Goal: Information Seeking & Learning: Learn about a topic

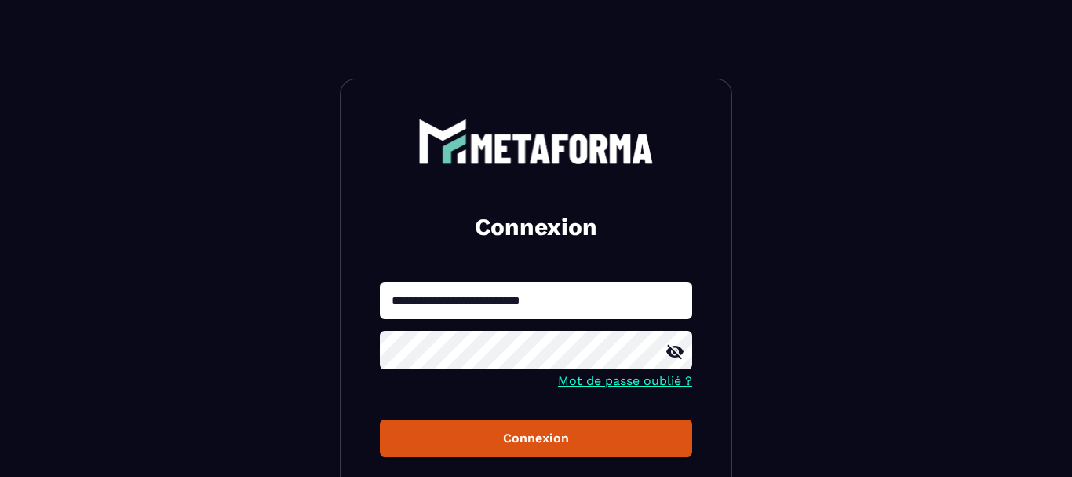
click at [480, 444] on div "Connexion" at bounding box center [536, 437] width 287 height 15
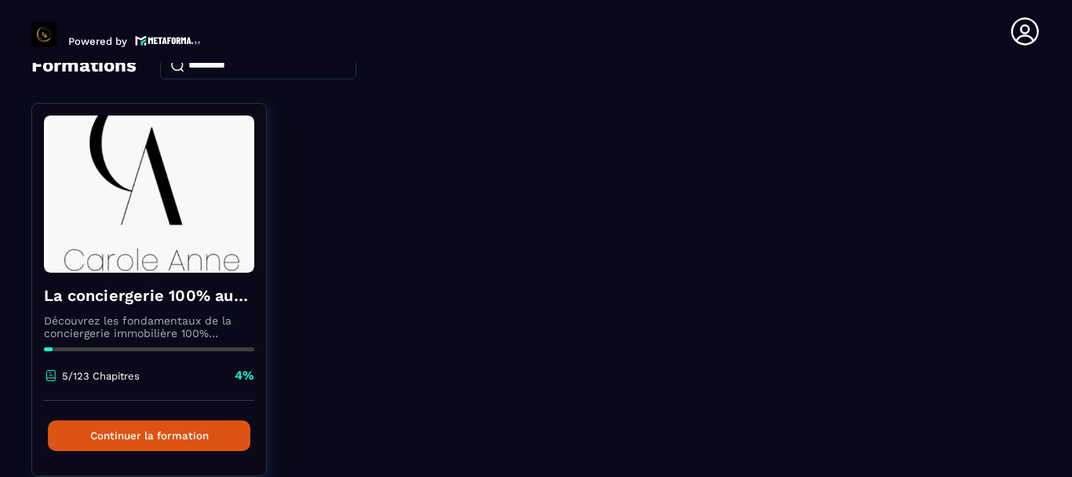
scroll to position [153, 0]
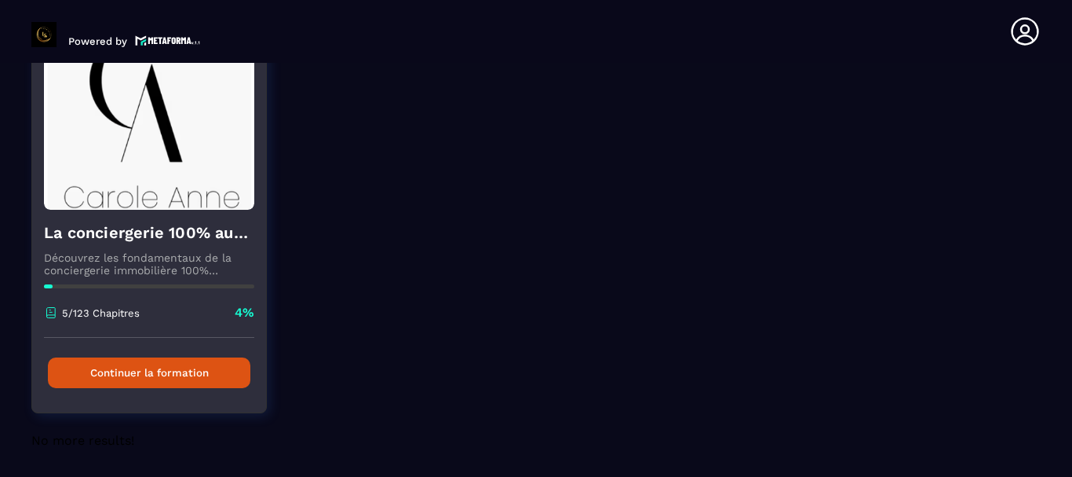
click at [146, 367] on button "Continuer la formation" at bounding box center [149, 372] width 203 height 31
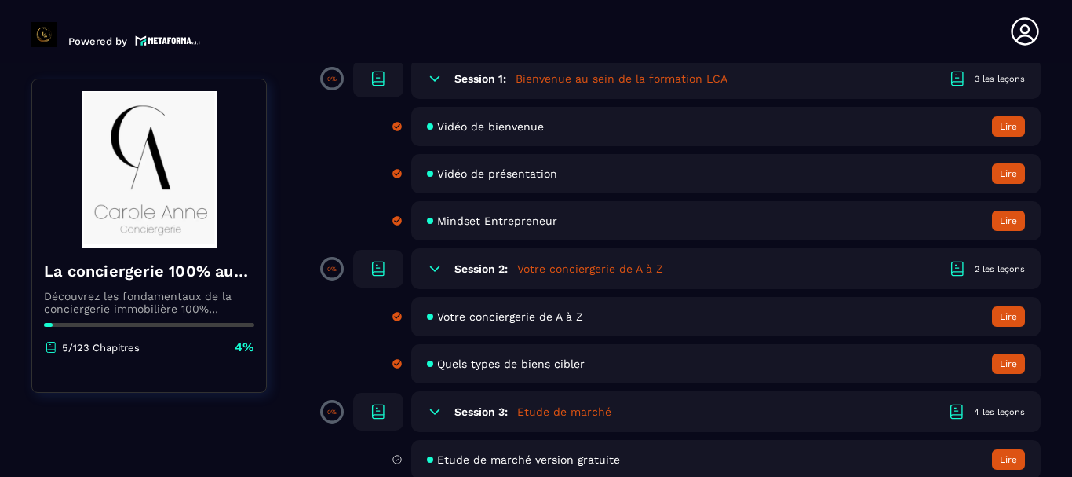
scroll to position [358, 0]
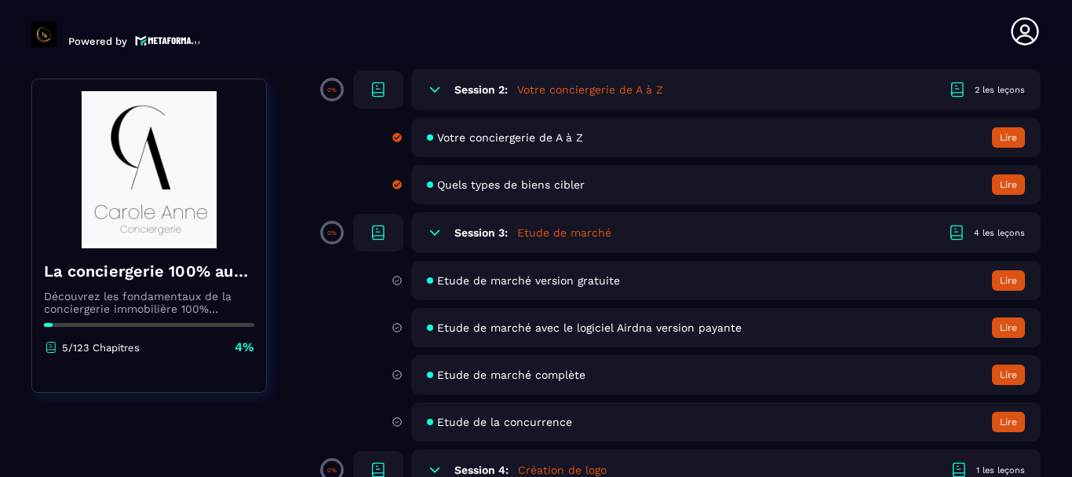
click at [564, 274] on span "Etude de marché version gratuite" at bounding box center [528, 280] width 183 height 13
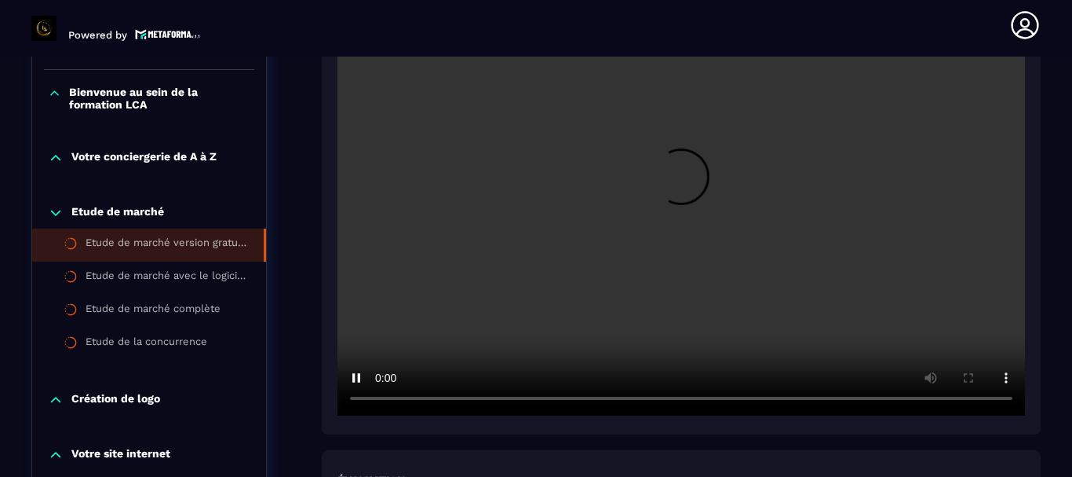
scroll to position [521, 0]
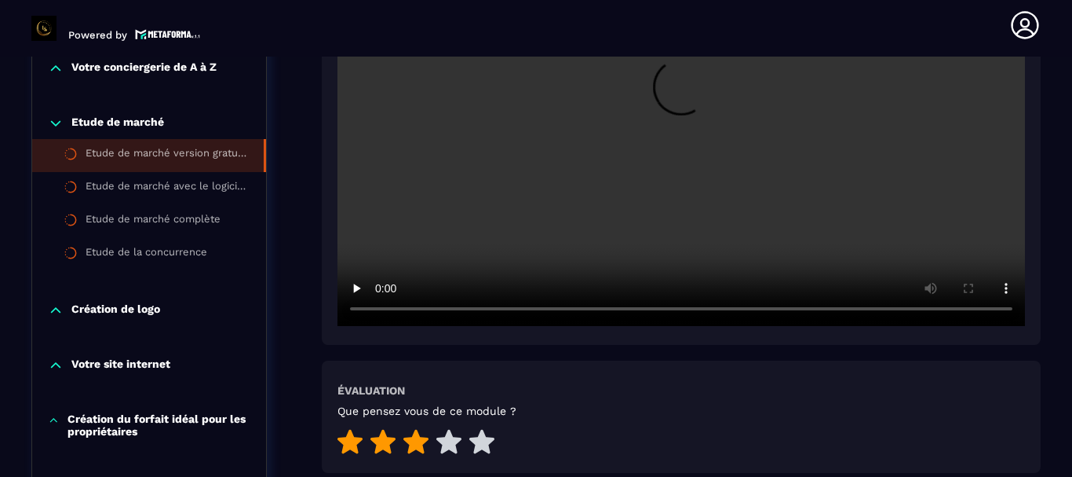
click at [412, 429] on icon at bounding box center [416, 441] width 25 height 24
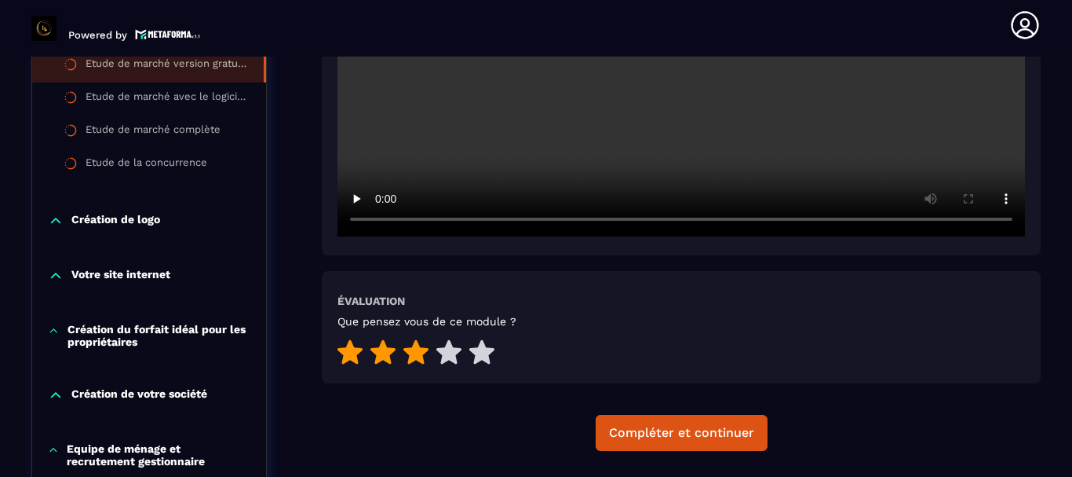
scroll to position [700, 0]
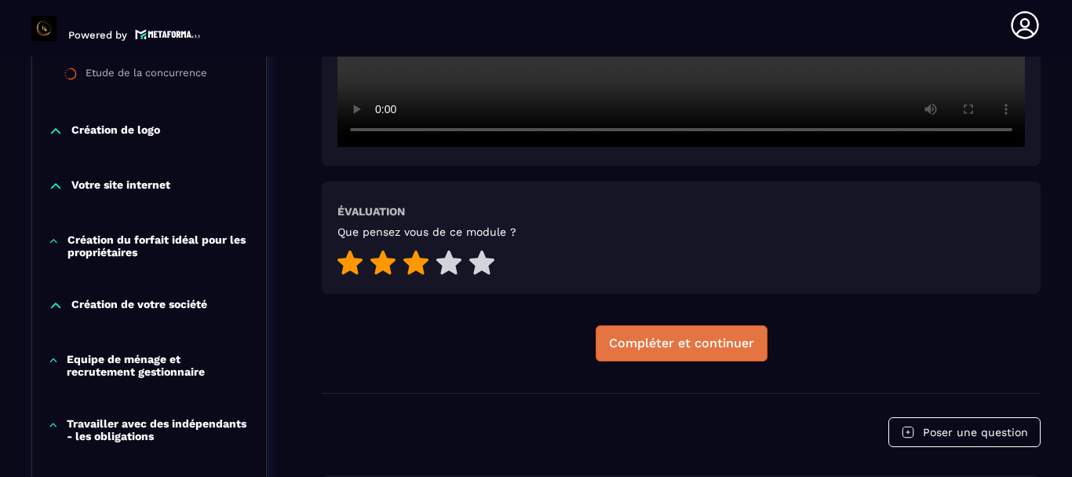
click at [696, 335] on div "Compléter et continuer" at bounding box center [681, 343] width 145 height 16
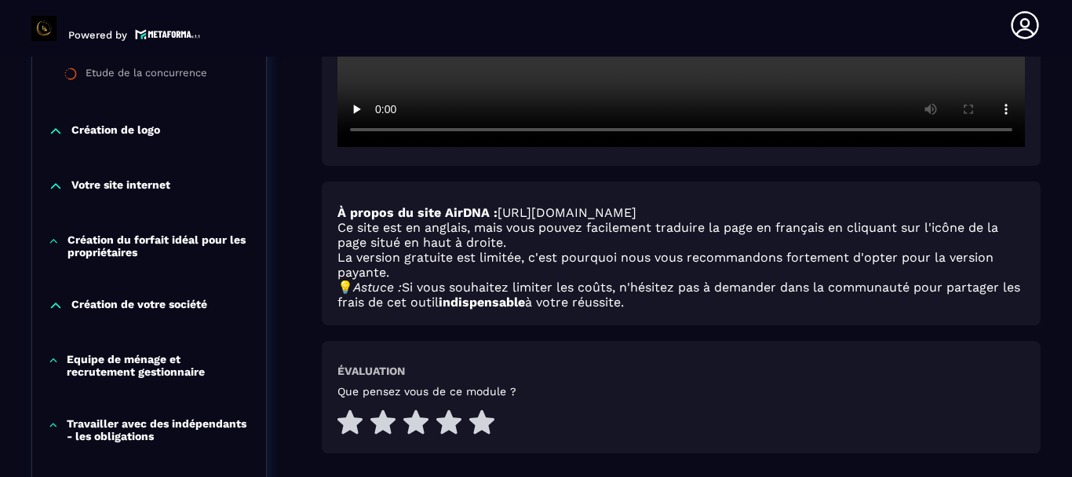
scroll to position [790, 0]
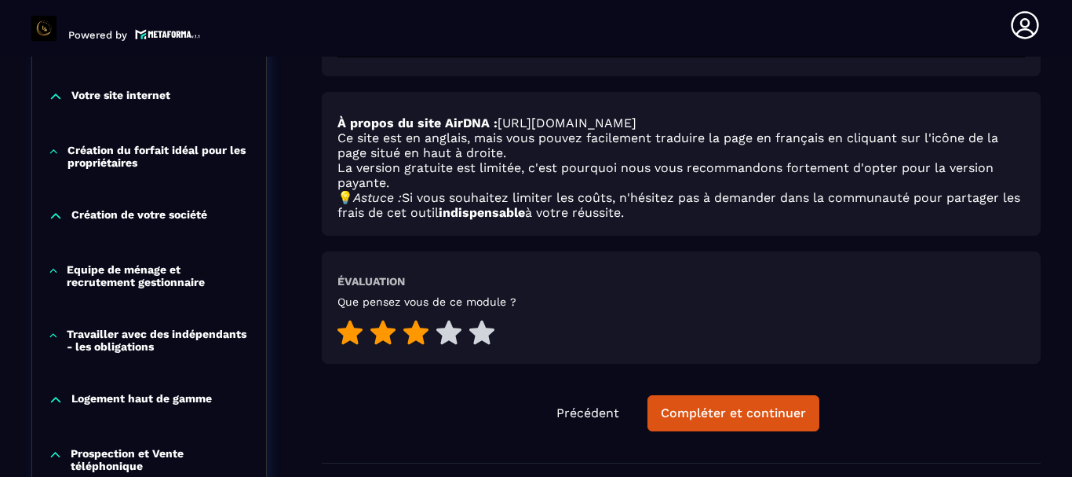
click at [415, 320] on icon at bounding box center [416, 332] width 25 height 24
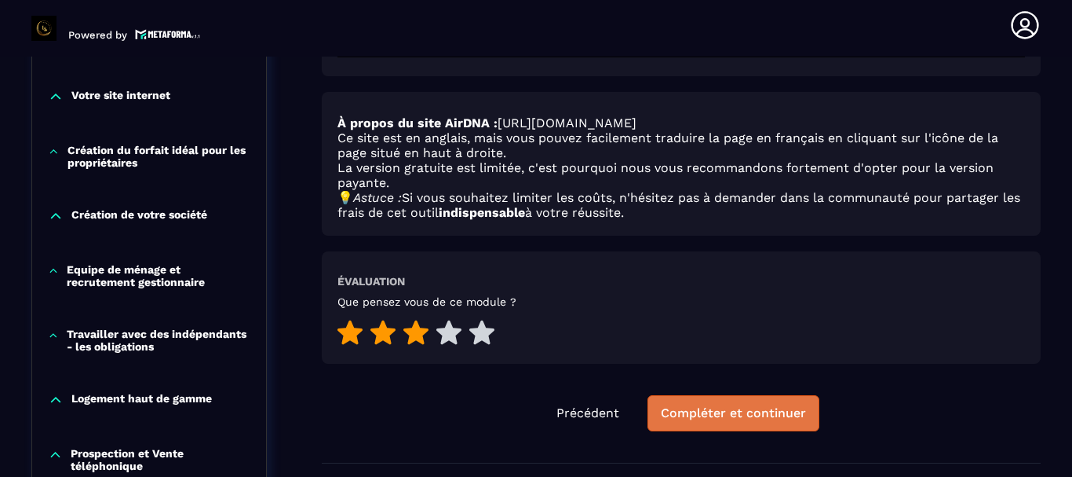
click at [714, 395] on button "Compléter et continuer" at bounding box center [734, 413] width 172 height 36
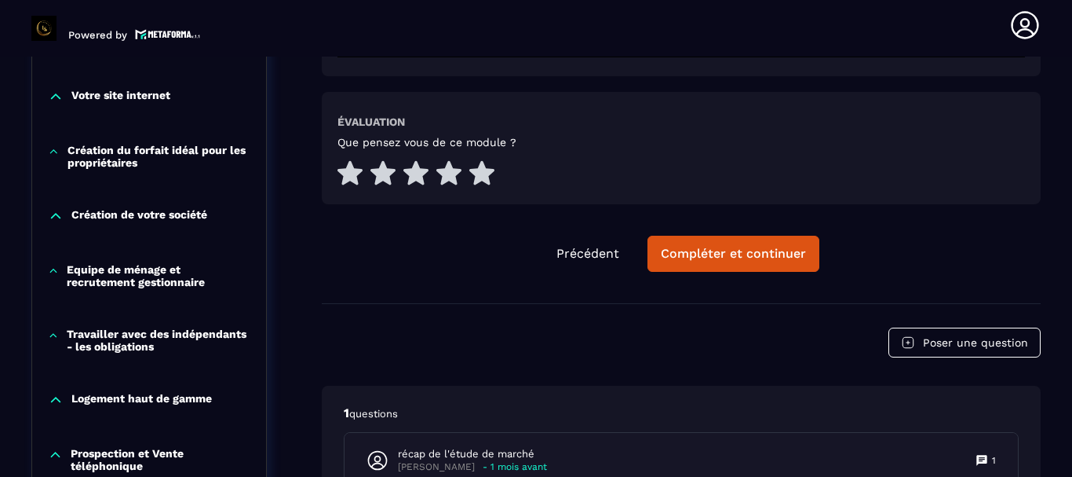
scroll to position [969, 0]
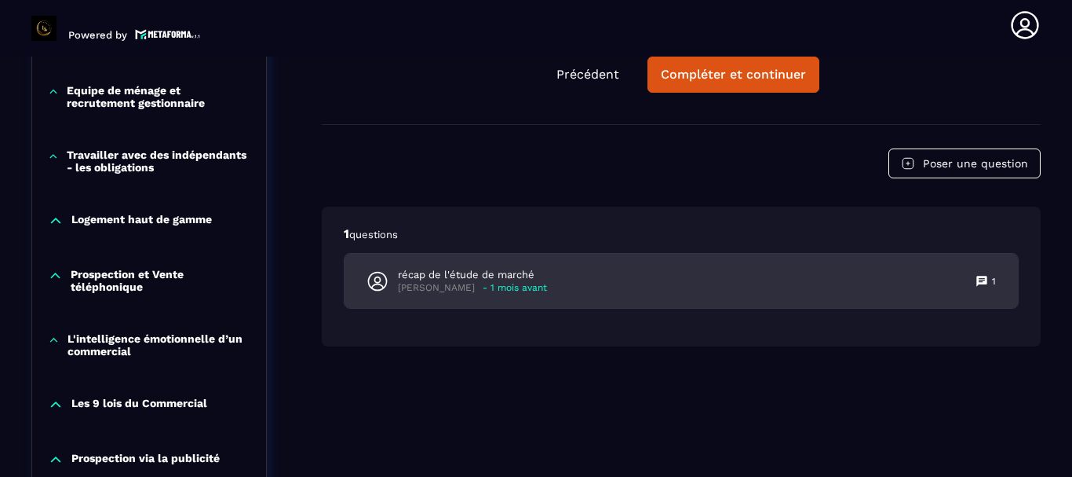
click at [463, 268] on p "récap de l'étude de marché" at bounding box center [472, 275] width 149 height 14
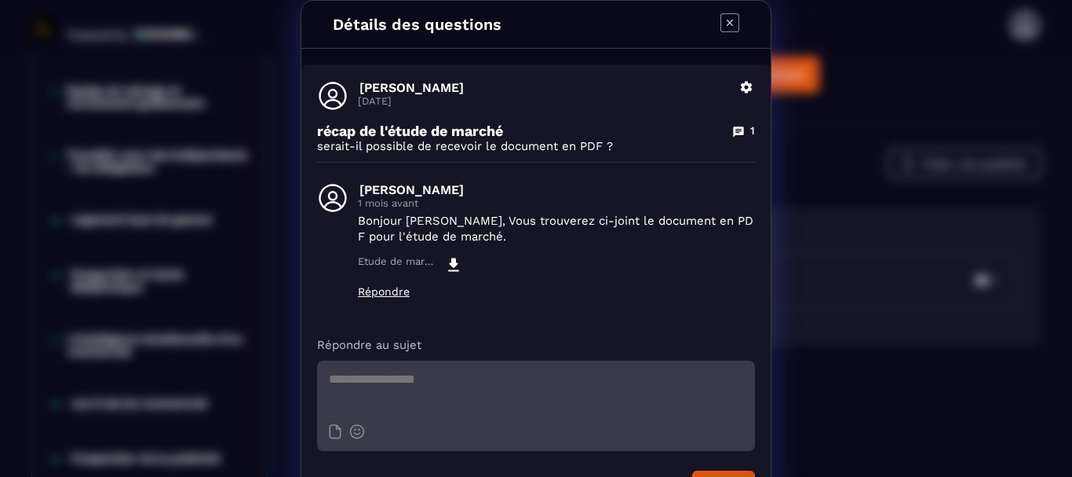
scroll to position [40, 0]
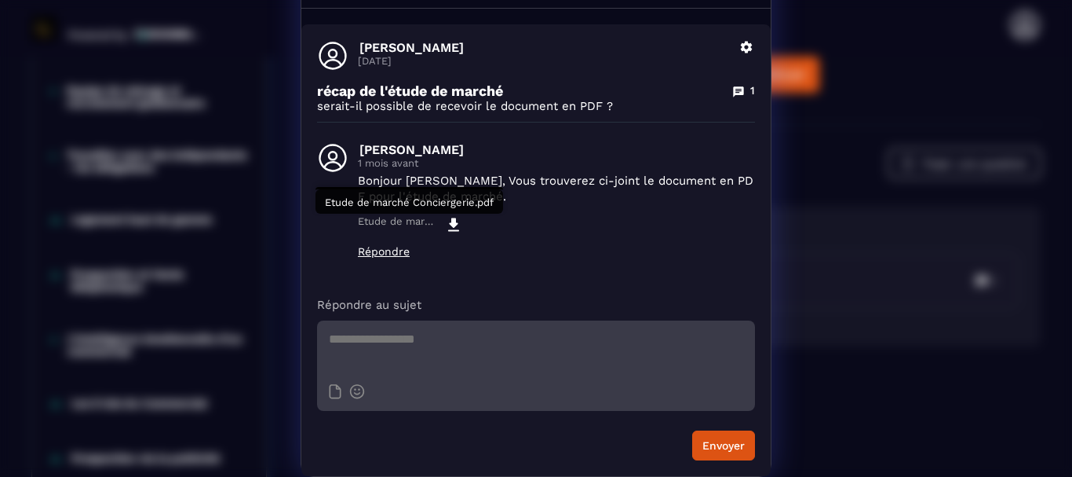
click at [453, 218] on icon "Modal window" at bounding box center [453, 224] width 11 height 13
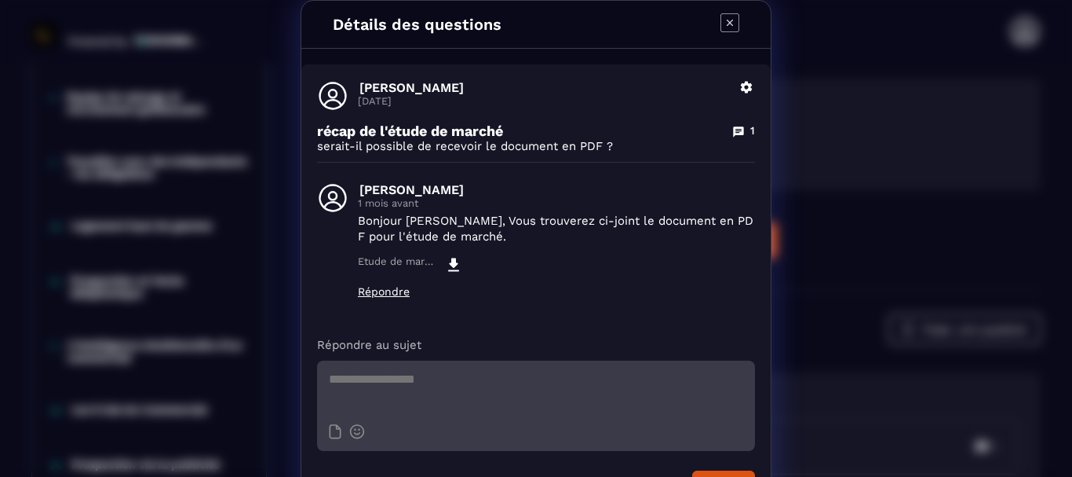
scroll to position [6, 0]
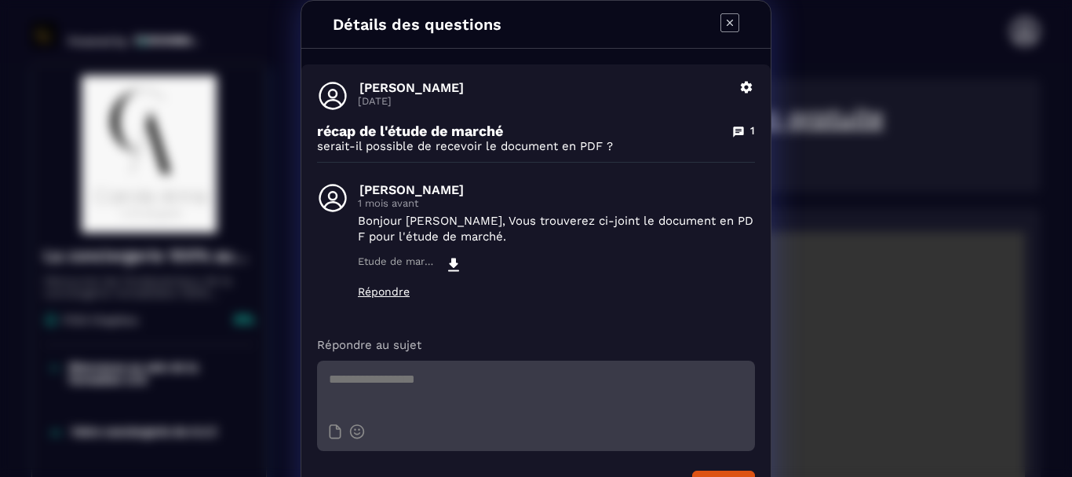
scroll to position [6, 0]
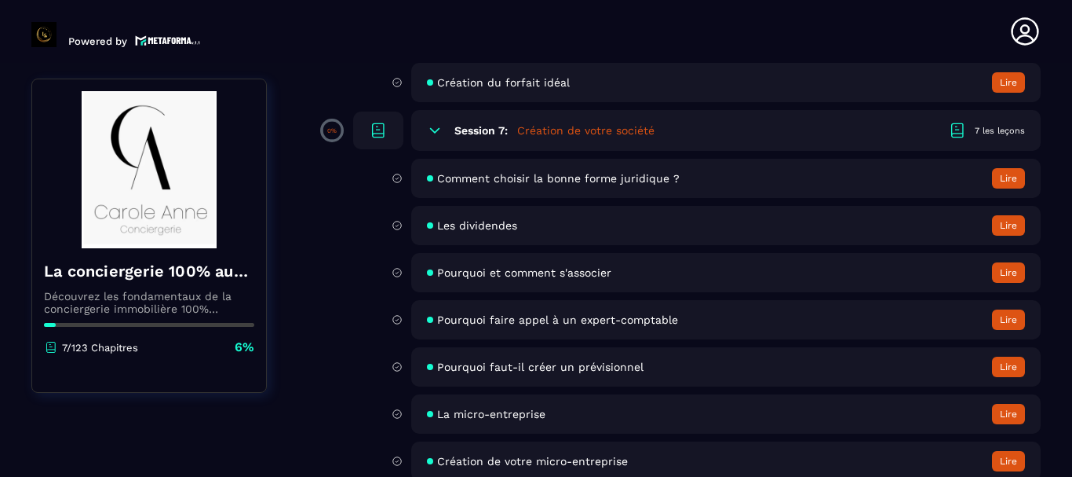
scroll to position [716, 0]
